Goal: Task Accomplishment & Management: Manage account settings

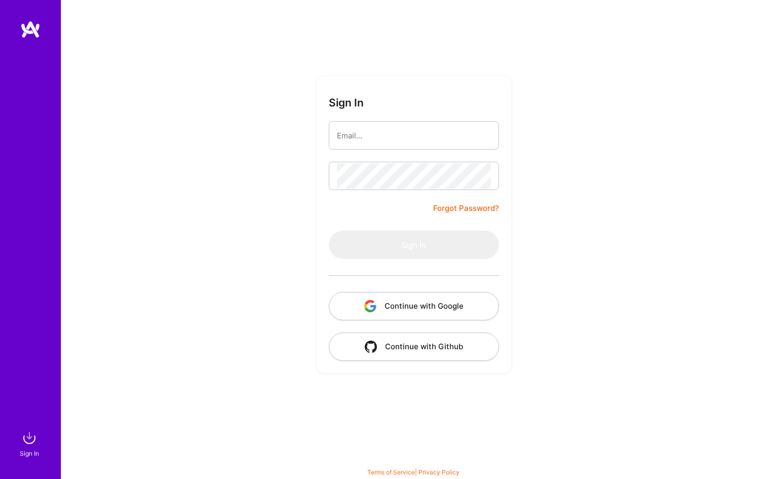
click at [435, 305] on button "Continue with Google" at bounding box center [414, 306] width 170 height 28
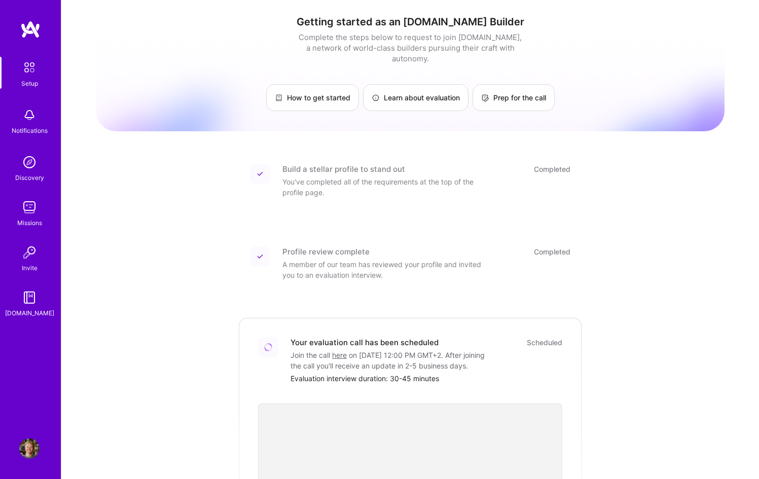
click at [36, 452] on img at bounding box center [29, 448] width 20 height 20
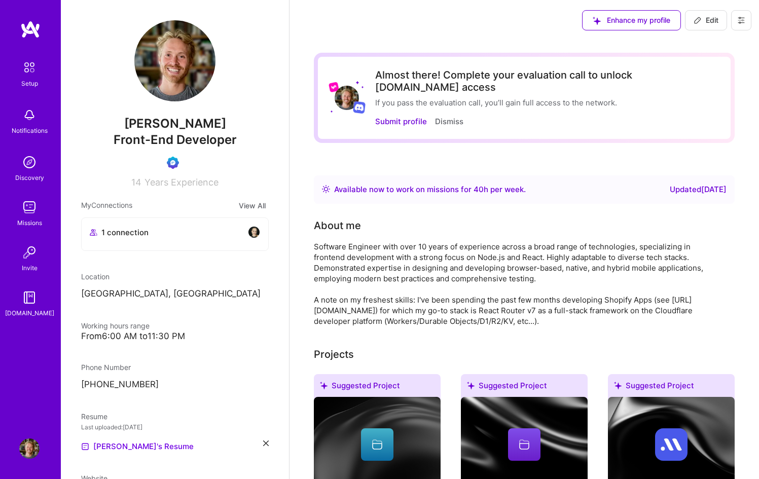
scroll to position [169, 0]
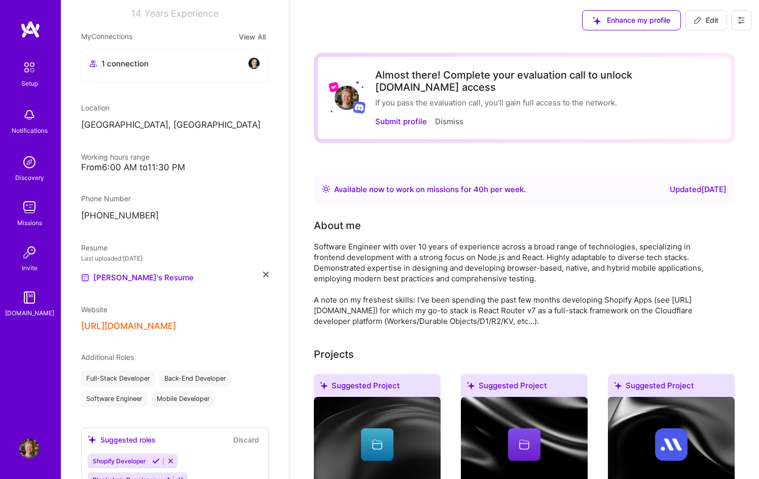
click at [176, 327] on button "[URL][DOMAIN_NAME]" at bounding box center [128, 326] width 95 height 11
click at [703, 16] on span "Edit" at bounding box center [705, 20] width 25 height 10
select select "CH"
select select "Right Now"
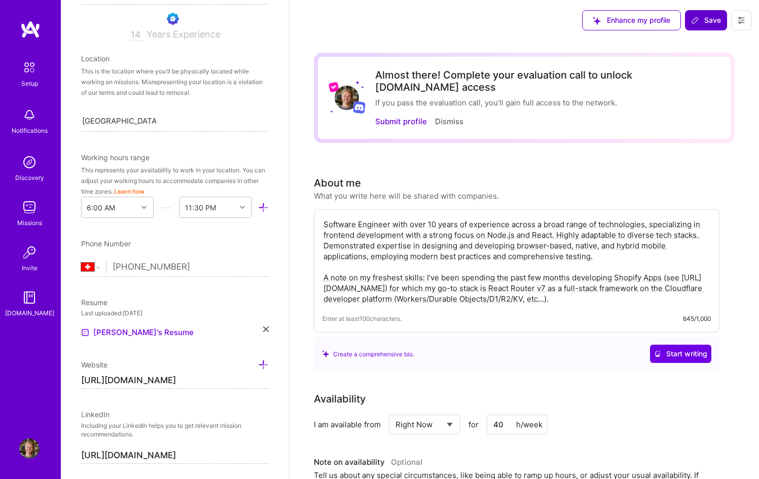
scroll to position [203, 0]
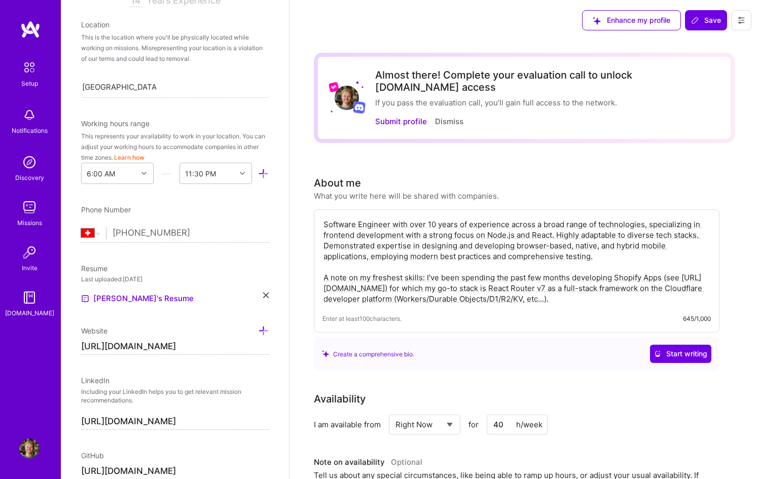
click at [188, 349] on input "[URL][DOMAIN_NAME]" at bounding box center [175, 347] width 188 height 16
type input "[URL][DOMAIN_NAME]"
click at [715, 22] on span "Save" at bounding box center [706, 20] width 30 height 10
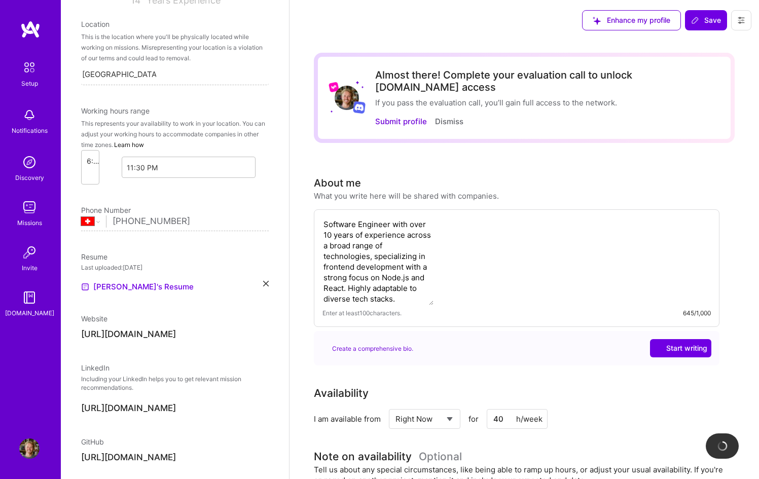
scroll to position [182, 0]
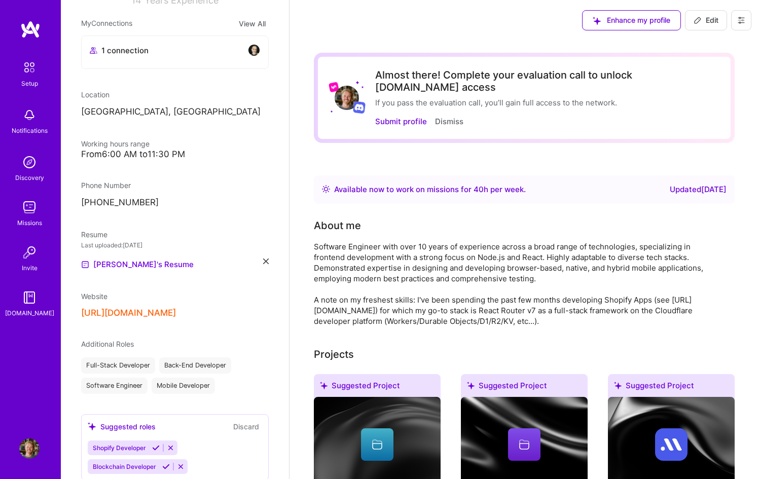
click at [136, 311] on button "[URL][DOMAIN_NAME]" at bounding box center [128, 313] width 95 height 11
